Goal: Entertainment & Leisure: Consume media (video, audio)

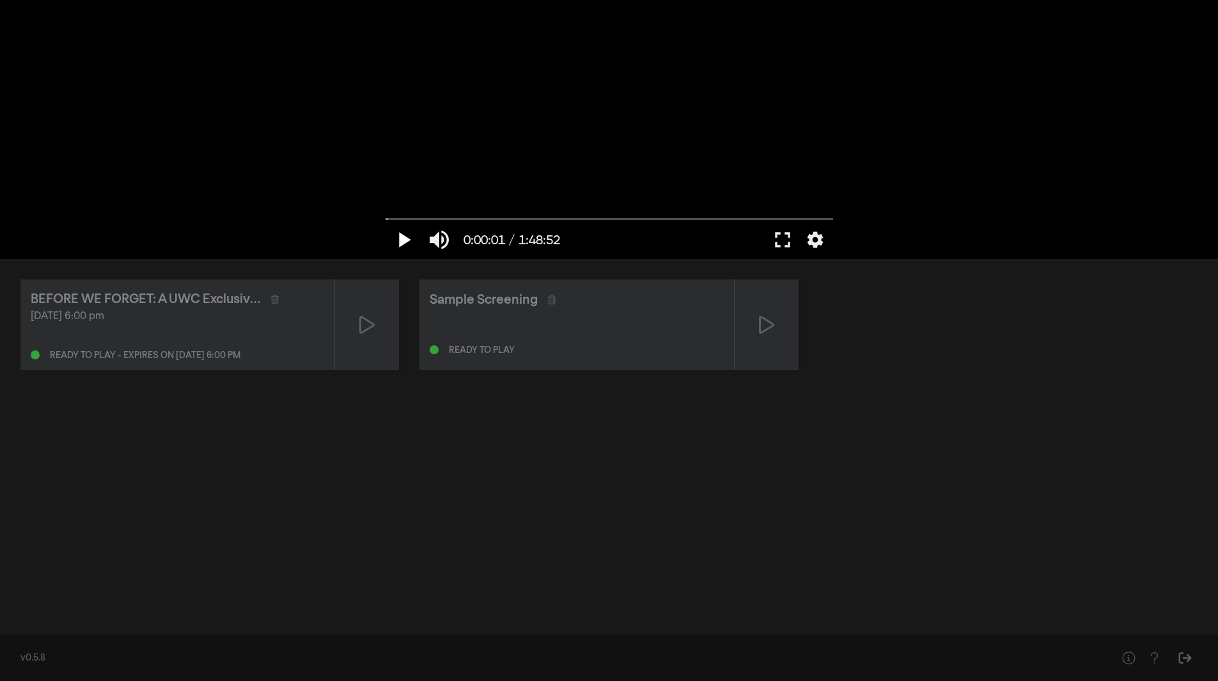
click at [400, 238] on button "play_arrow" at bounding box center [403, 240] width 36 height 38
click at [400, 238] on button "pause" at bounding box center [403, 240] width 36 height 38
click at [400, 238] on button "play_arrow" at bounding box center [403, 240] width 36 height 38
click at [553, 218] on input "Seek" at bounding box center [608, 219] width 447 height 8
click at [389, 215] on input "Seek" at bounding box center [608, 219] width 447 height 8
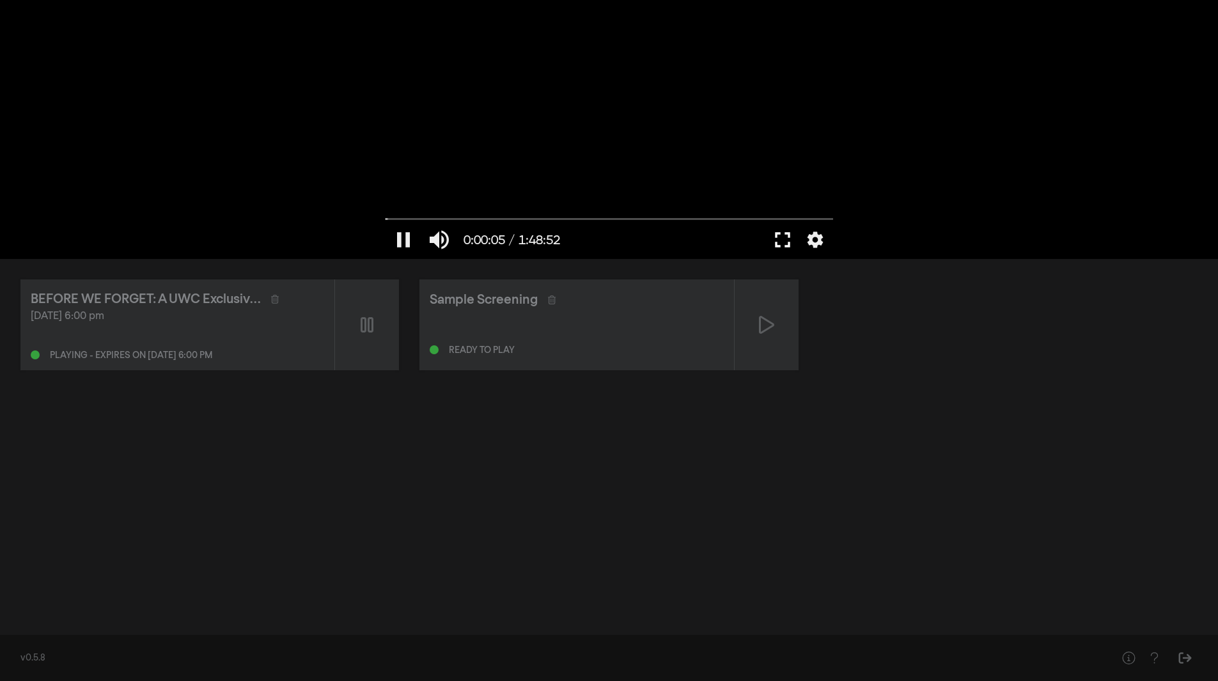
click at [780, 240] on button "fullscreen" at bounding box center [782, 240] width 36 height 38
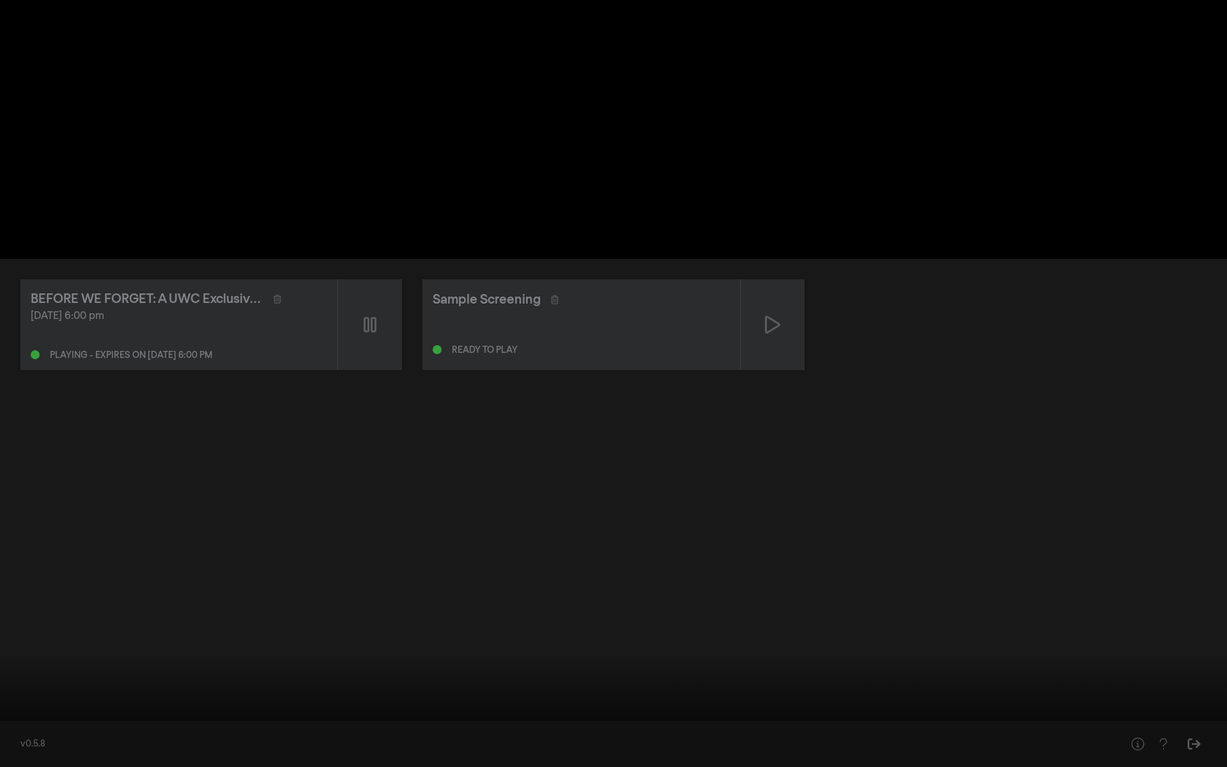
click at [28, 680] on button "pause" at bounding box center [24, 748] width 36 height 38
click at [20, 680] on button "play_arrow" at bounding box center [24, 748] width 36 height 38
click at [347, 680] on div at bounding box center [613, 383] width 1227 height 767
click at [353, 680] on input "Seek" at bounding box center [613, 727] width 1214 height 8
click at [25, 680] on button "play_arrow" at bounding box center [24, 748] width 36 height 38
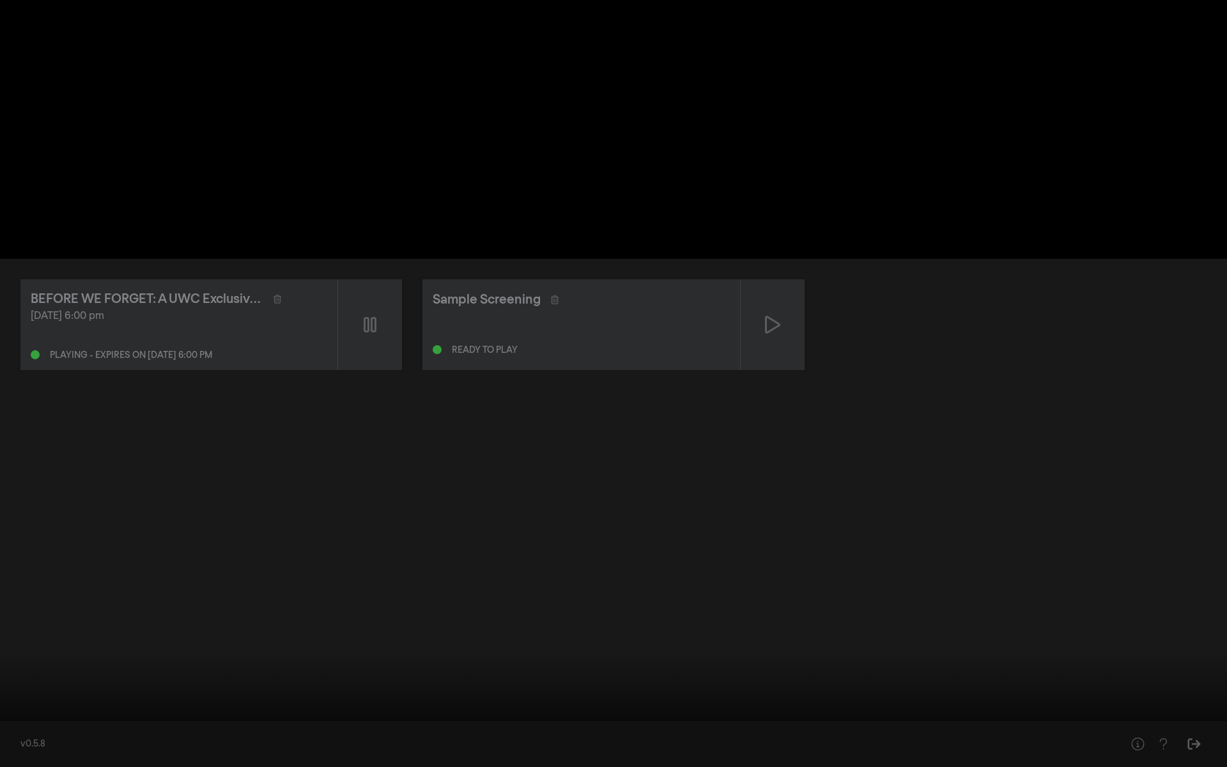
click at [9, 680] on input "Seek" at bounding box center [613, 727] width 1214 height 8
click at [22, 680] on button "pause" at bounding box center [24, 748] width 36 height 38
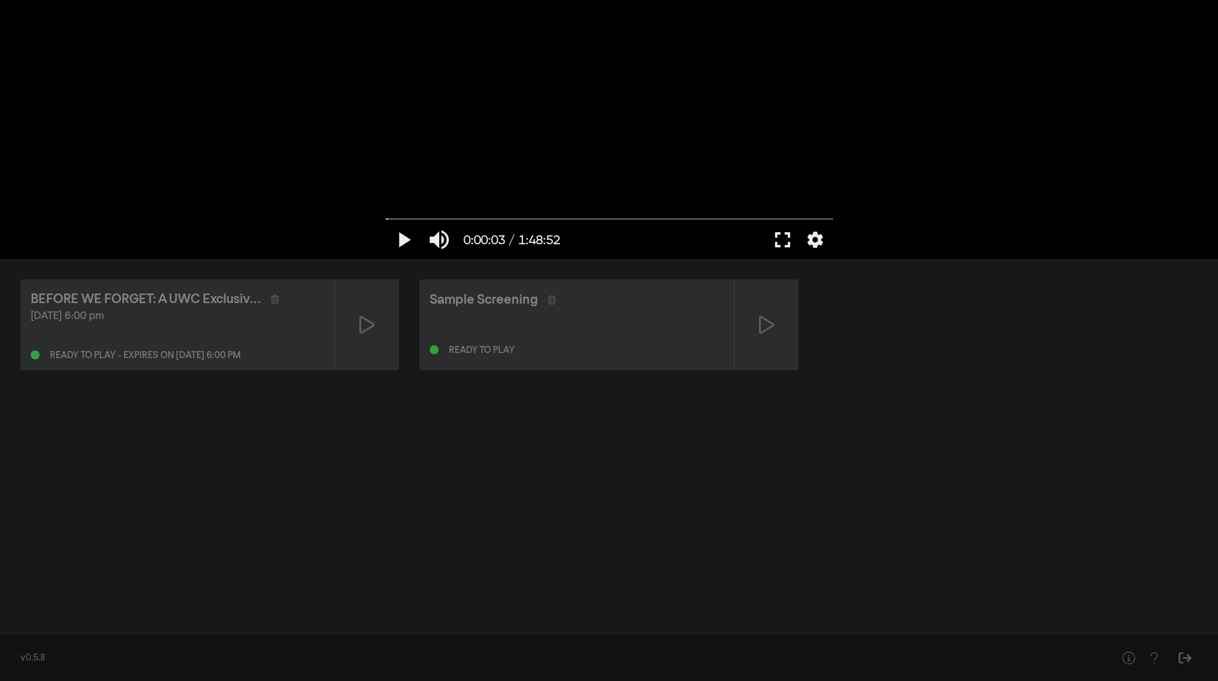
click at [789, 238] on button "fullscreen" at bounding box center [782, 240] width 36 height 38
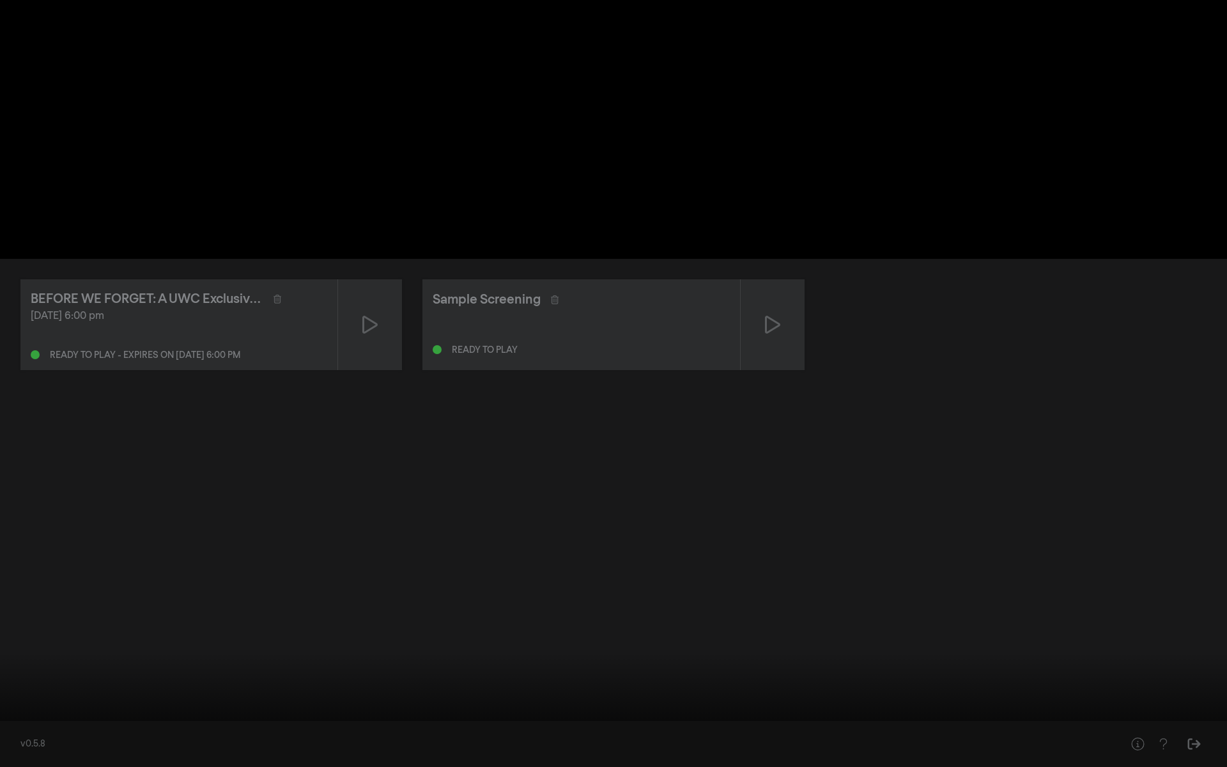
click at [16, 680] on button "play_arrow" at bounding box center [24, 748] width 36 height 38
click at [16, 680] on button "pause" at bounding box center [24, 748] width 36 height 38
type input "5.346461"
